Goal: Task Accomplishment & Management: Manage account settings

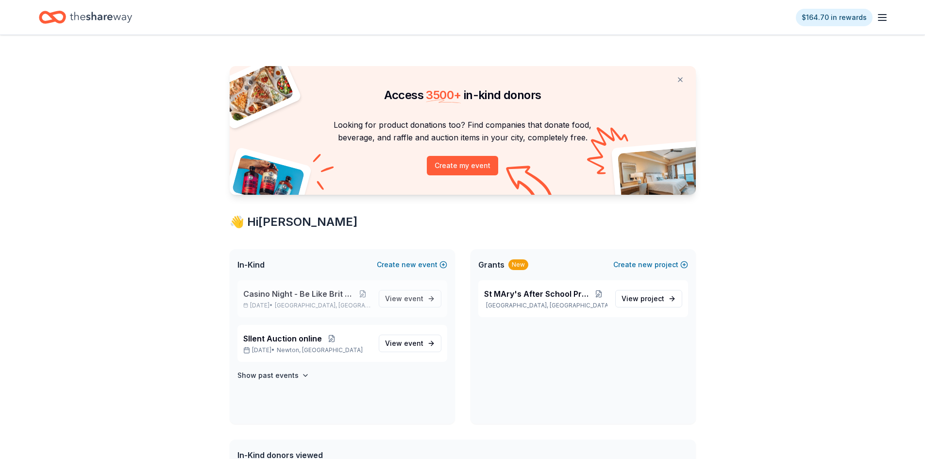
click at [292, 294] on span "Casino Night - Be Like Brit 15 Years" at bounding box center [299, 294] width 112 height 12
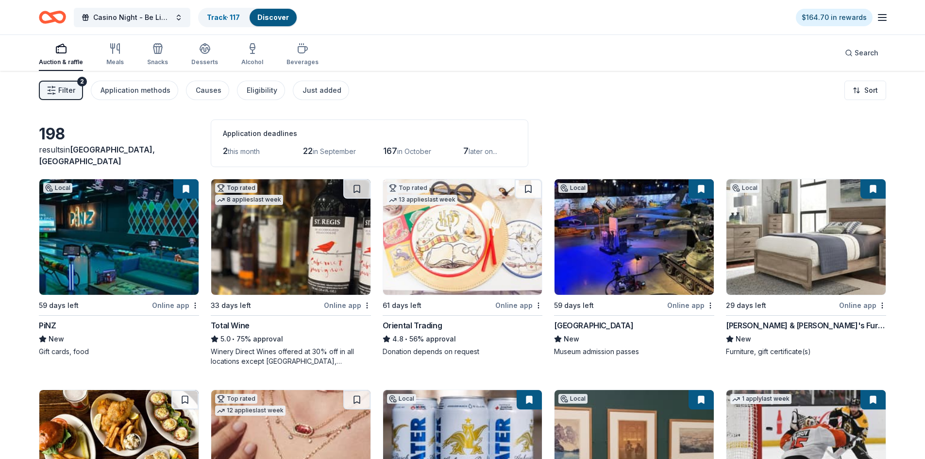
click at [637, 100] on div "Filter 2 Application methods Causes Eligibility Just added Sort" at bounding box center [462, 90] width 925 height 39
click at [58, 93] on span "Filter" at bounding box center [66, 90] width 17 height 12
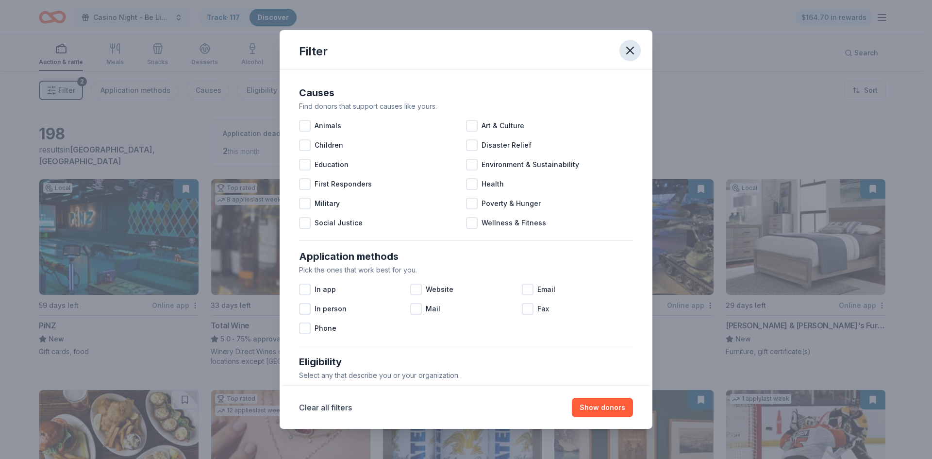
click at [631, 52] on icon "button" at bounding box center [630, 51] width 14 height 14
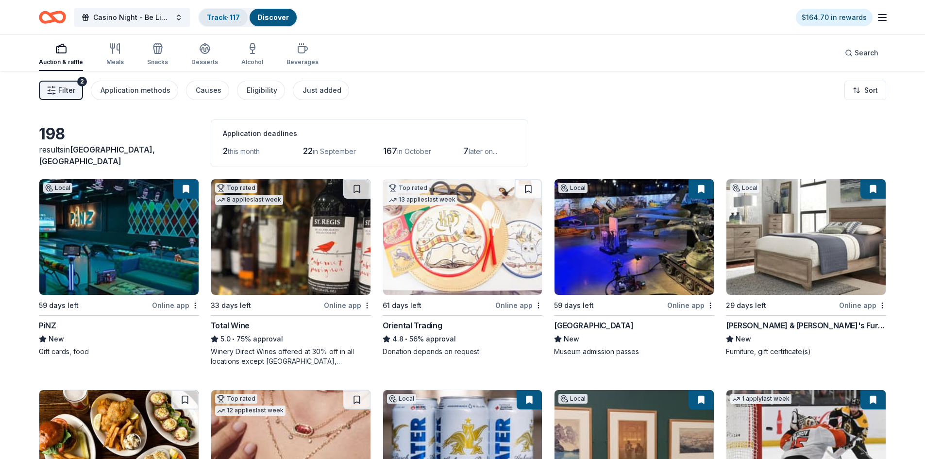
click at [230, 22] on div "Track · 117" at bounding box center [223, 17] width 49 height 17
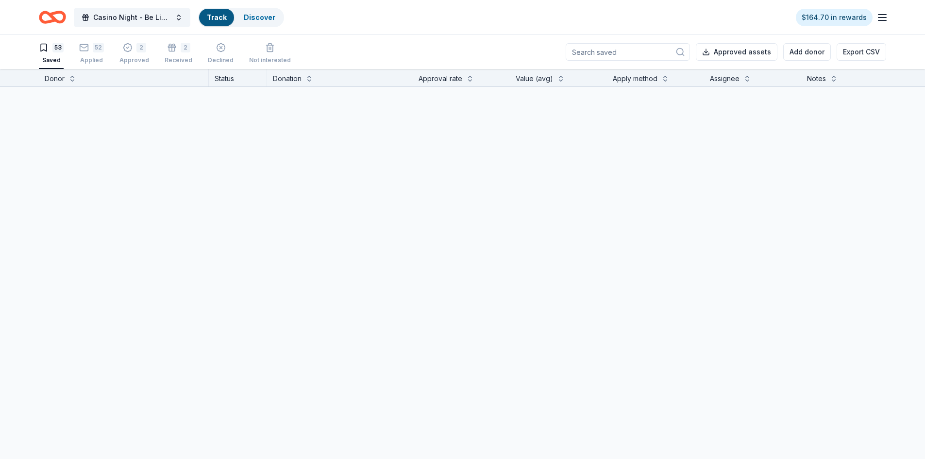
scroll to position [0, 0]
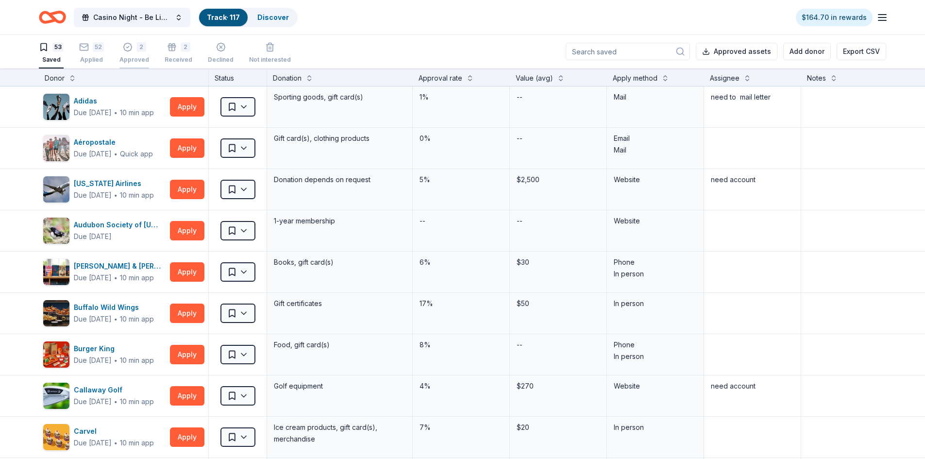
click at [137, 47] on div "2" at bounding box center [141, 47] width 10 height 10
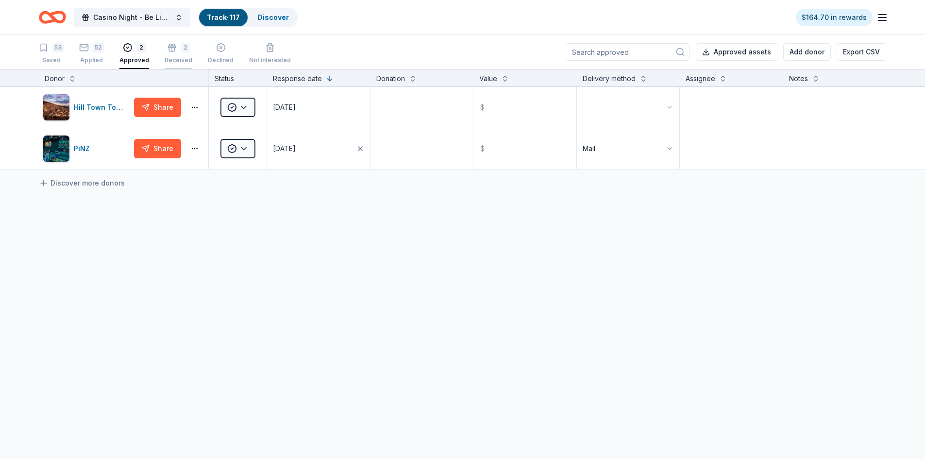
click at [172, 48] on rect "button" at bounding box center [171, 46] width 7 height 1
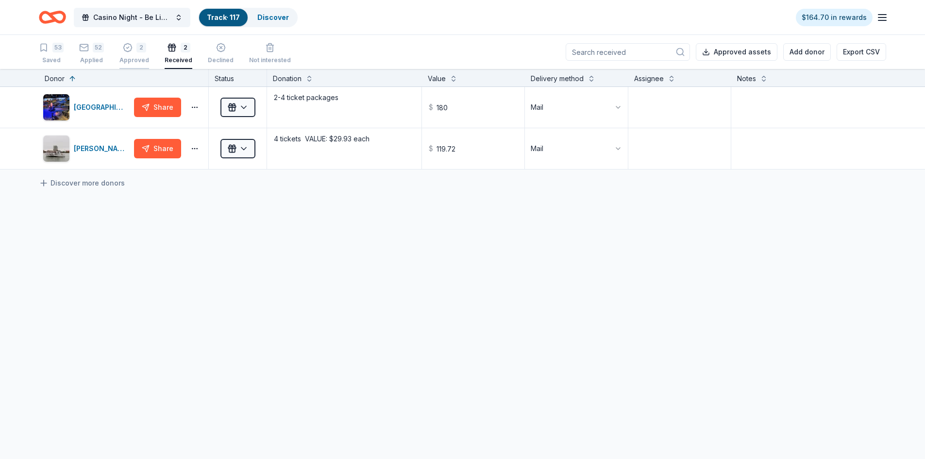
click at [128, 53] on div "2 Approved" at bounding box center [134, 53] width 30 height 21
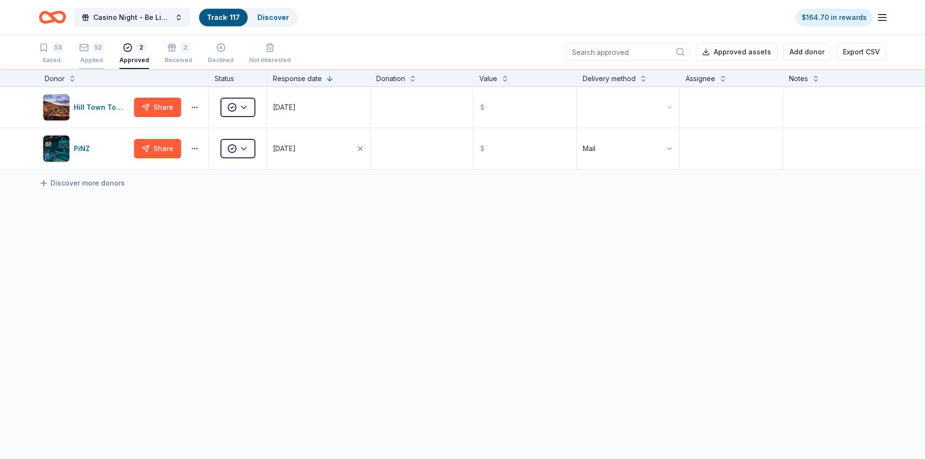
click at [90, 50] on div "52" at bounding box center [91, 48] width 25 height 10
